Goal: Task Accomplishment & Management: Use online tool/utility

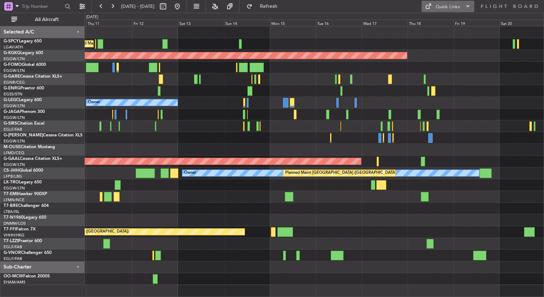
click at [440, 4] on div "Quick Links" at bounding box center [448, 7] width 24 height 7
click at [440, 19] on button "Trip Builder" at bounding box center [448, 23] width 53 height 17
click at [183, 5] on button at bounding box center [177, 6] width 11 height 11
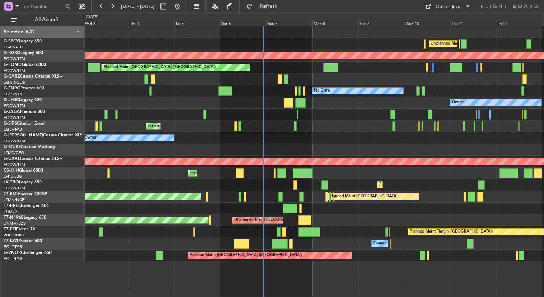
click at [329, 116] on div "Unplanned Maint [GEOGRAPHIC_DATA] ([PERSON_NAME] Intl) Cleaning [GEOGRAPHIC_DAT…" at bounding box center [314, 143] width 459 height 235
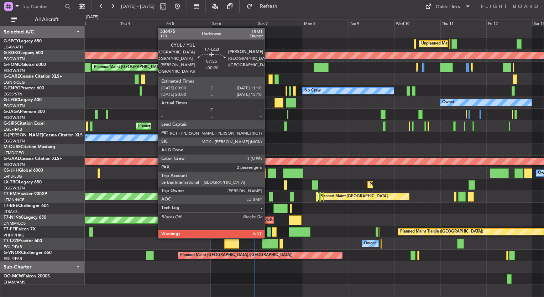
click at [268, 244] on div at bounding box center [270, 244] width 16 height 10
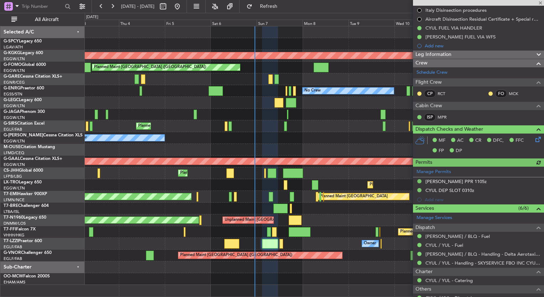
scroll to position [117, 0]
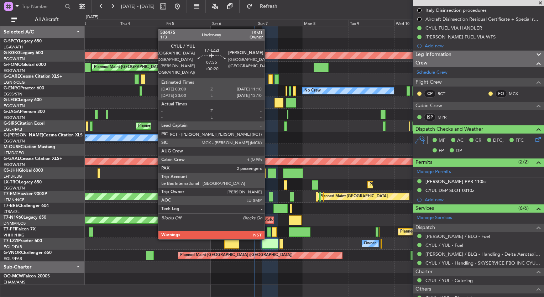
click at [268, 245] on div at bounding box center [270, 244] width 16 height 10
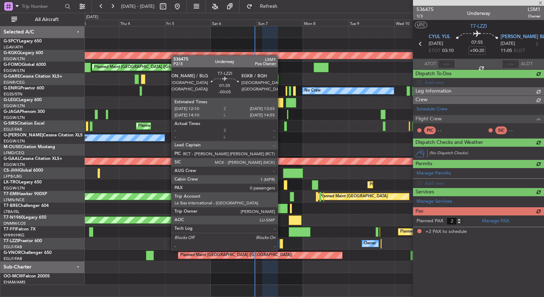
scroll to position [0, 0]
click at [281, 243] on div at bounding box center [282, 244] width 4 height 10
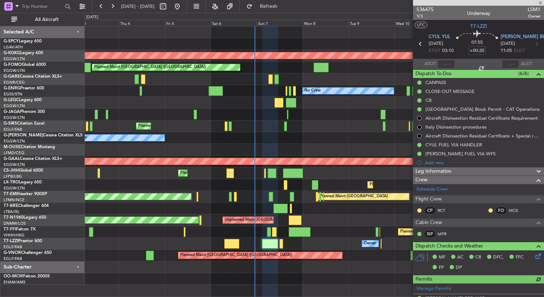
type input "-00:05"
type input "0"
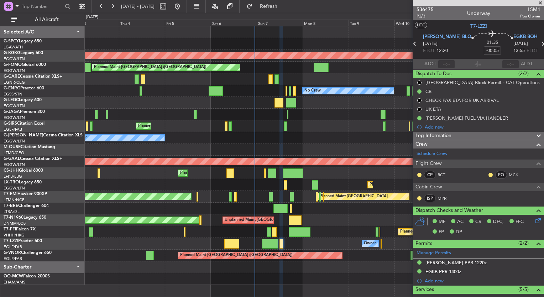
click at [540, 2] on span at bounding box center [540, 3] width 7 height 6
